Goal: Task Accomplishment & Management: Complete application form

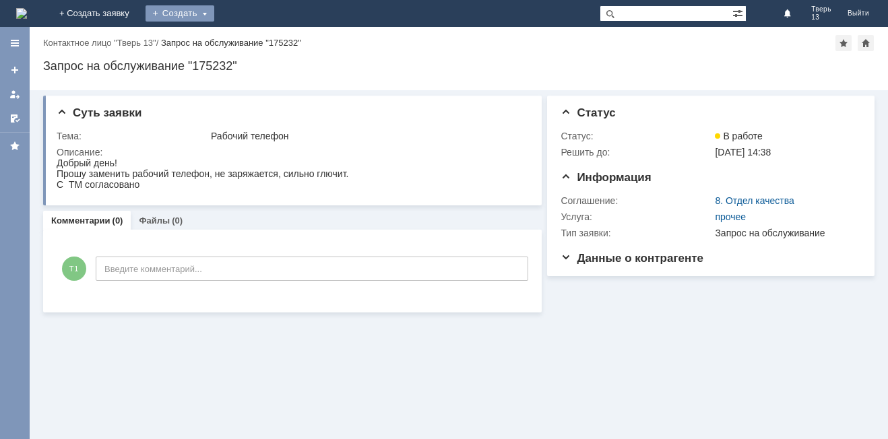
click at [214, 11] on div "Создать" at bounding box center [179, 13] width 69 height 16
click at [251, 36] on link "Заявка" at bounding box center [199, 40] width 102 height 16
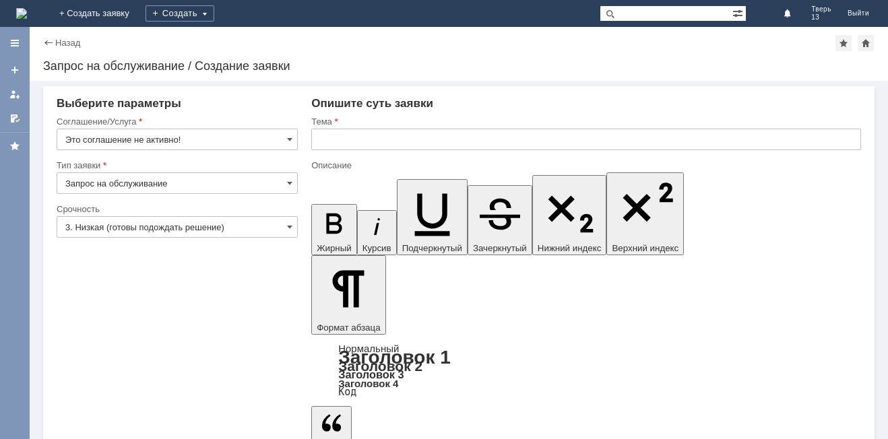
click at [384, 21] on div "На домашнюю + Создать заявку Создать Тверь 13 Выйти" at bounding box center [444, 13] width 888 height 27
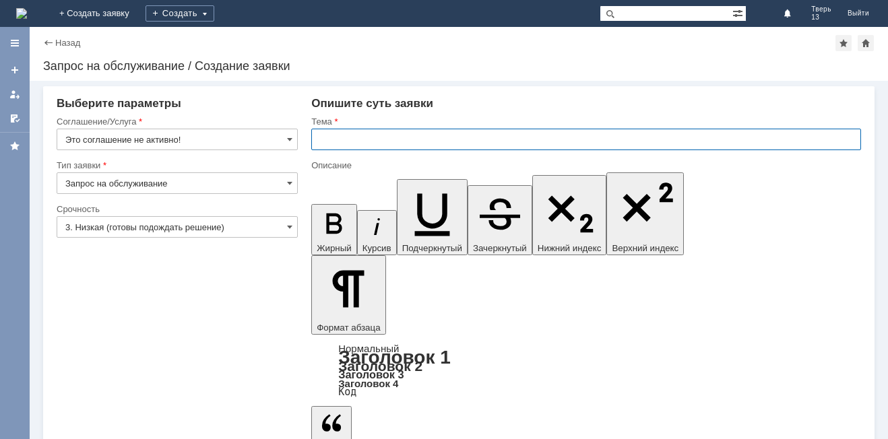
click at [357, 137] on input "text" at bounding box center [586, 140] width 550 height 22
type input "оч"
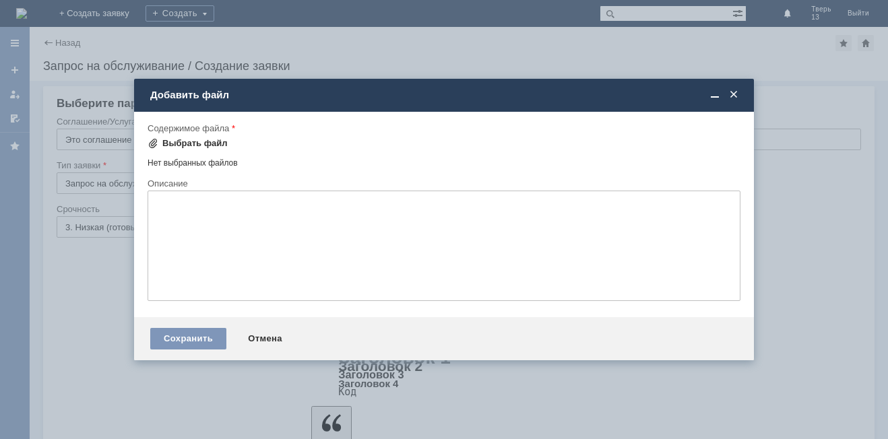
click at [192, 145] on div "Выбрать файл" at bounding box center [194, 143] width 65 height 11
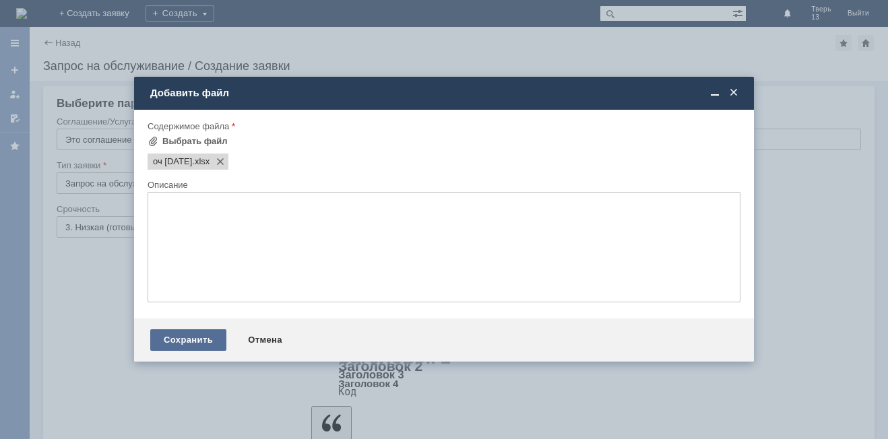
click at [196, 335] on div "Сохранить" at bounding box center [188, 340] width 76 height 22
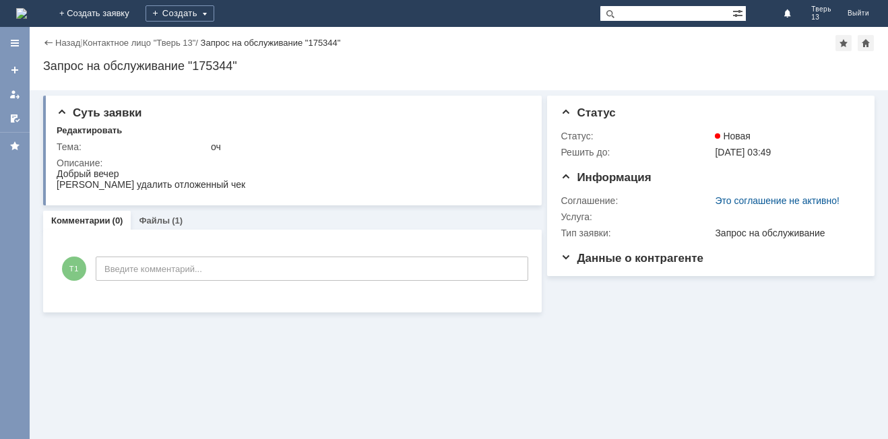
click at [183, 337] on div "Суть заявки Редактировать Тема: оч Описание: Комментарии (0) Файлы (1) Коммента…" at bounding box center [459, 264] width 858 height 349
drag, startPoint x: 185, startPoint y: 332, endPoint x: 174, endPoint y: 371, distance: 40.7
click at [186, 331] on div "Суть заявки Редактировать Тема: оч Описание: Комментарии (0) Файлы (1) Коммента…" at bounding box center [459, 264] width 858 height 349
